Goal: Transaction & Acquisition: Purchase product/service

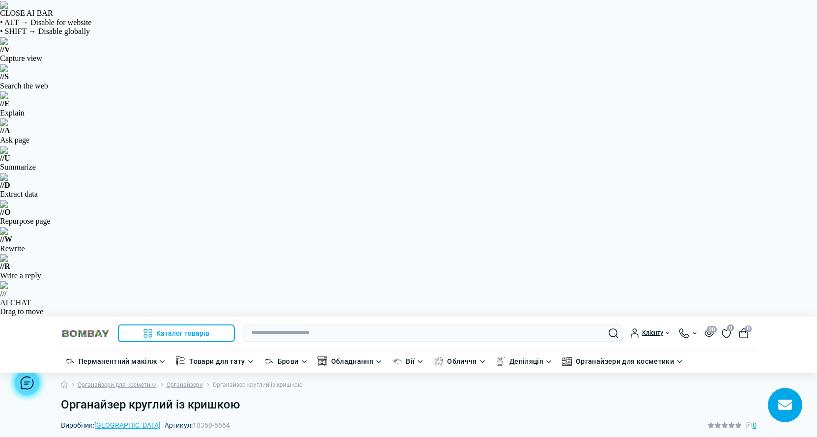
drag, startPoint x: 173, startPoint y: 110, endPoint x: 146, endPoint y: 111, distance: 27.0
click at [146, 420] on div "Виробник: China Артикул: 10368-5664 0" at bounding box center [409, 425] width 696 height 11
copy span "10368-5664"
